Goal: Information Seeking & Learning: Learn about a topic

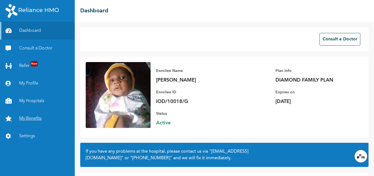
click at [30, 120] on link "My Benefits" at bounding box center [37, 119] width 75 height 18
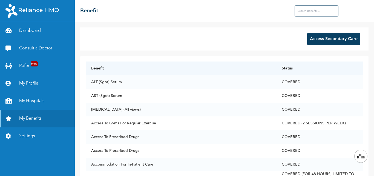
click at [311, 12] on input "text" at bounding box center [317, 10] width 44 height 11
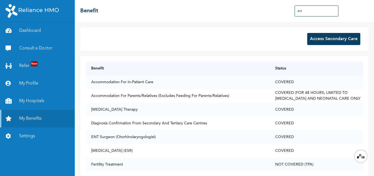
type input "ent"
click at [319, 40] on button "Access Secondary Care" at bounding box center [333, 39] width 53 height 12
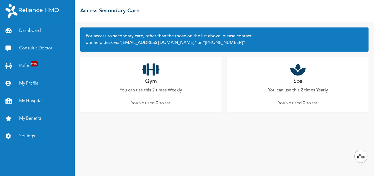
click at [158, 84] on div "Gym You can use this 2 times Weekly You've used 0 so far ." at bounding box center [150, 84] width 141 height 55
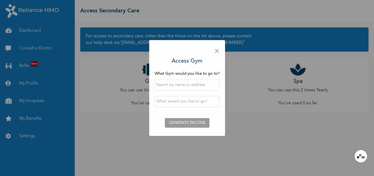
click at [218, 51] on span "×" at bounding box center [216, 51] width 5 height 12
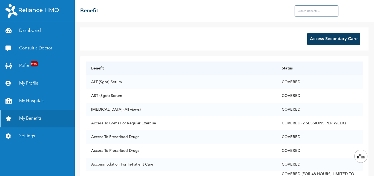
click at [304, 12] on input "text" at bounding box center [317, 10] width 44 height 11
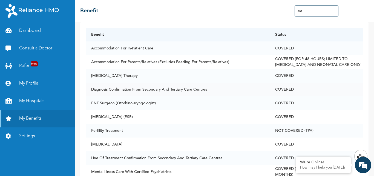
scroll to position [24, 0]
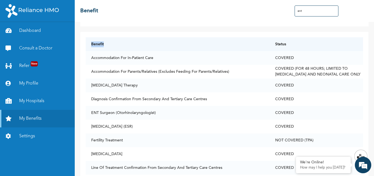
drag, startPoint x: 192, startPoint y: 41, endPoint x: 217, endPoint y: 34, distance: 26.6
click at [216, 27] on div "Access Secondary Care Benefit Status Accommodation For In-Patient Care COVERED …" at bounding box center [224, 99] width 299 height 154
click at [308, 11] on input "ent" at bounding box center [317, 10] width 44 height 11
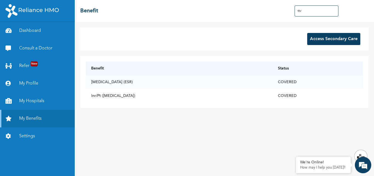
scroll to position [0, 0]
type input "thro"
click at [177, 43] on div "Access Secondary Care" at bounding box center [224, 38] width 288 height 23
